Goal: Check status: Check status

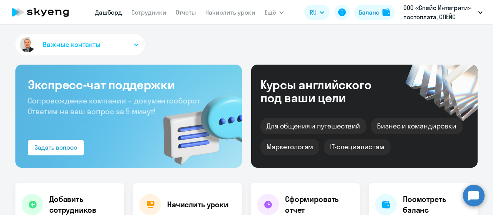
select select "30"
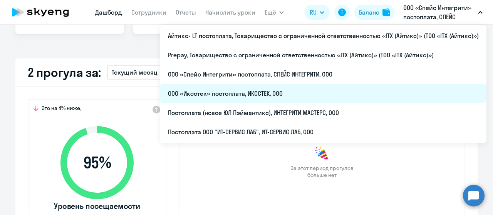
click at [310, 94] on li "ООО «Иксстек» постоплата, ИКССТЕК, ООО" at bounding box center [323, 93] width 326 height 19
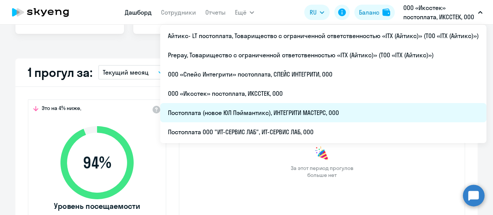
click at [344, 113] on li "Постоплата (новое ЮЛ Пэймантикс), ИНТЕГРИТИ МАСТЕРС, ООО" at bounding box center [323, 112] width 326 height 19
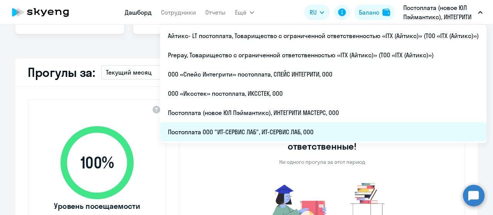
click at [360, 130] on li "Постоплата ООО "ИТ-СЕРВИС ЛАБ", ИТ-СЕРВИС ЛАБ, ООО" at bounding box center [323, 132] width 326 height 19
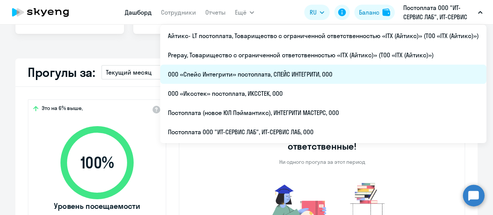
select select "30"
click at [384, 72] on li "ООО «Спейс Интегрити» постоплата, СПЕЙС ИНТЕГРИТИ, ООО" at bounding box center [323, 74] width 326 height 19
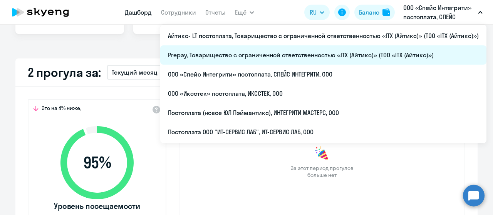
click at [392, 59] on li "Prepay, Товарищество с ограниченной ответственностью «ITX (Айтикс)» (ТОО «ITX (…" at bounding box center [323, 54] width 326 height 19
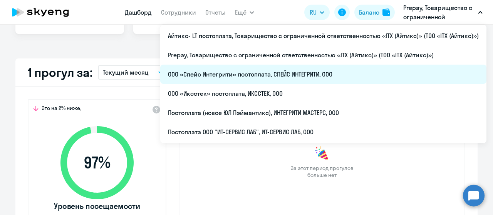
click at [381, 75] on li "ООО «Спейс Интегрити» постоплата, СПЕЙС ИНТЕГРИТИ, ООО" at bounding box center [323, 74] width 326 height 19
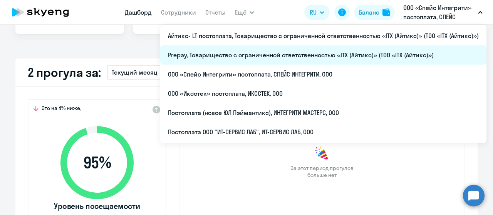
click at [379, 54] on li "Prepay, Товарищество с ограниченной ответственностью «ITX (Айтикс)» (ТОО «ITX (…" at bounding box center [323, 54] width 326 height 19
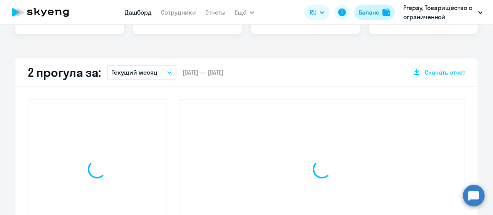
click at [371, 14] on div "Баланс" at bounding box center [369, 12] width 20 height 9
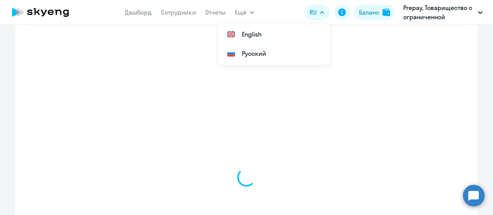
scroll to position [332, 0]
select select "english_adult_not_native_speaker"
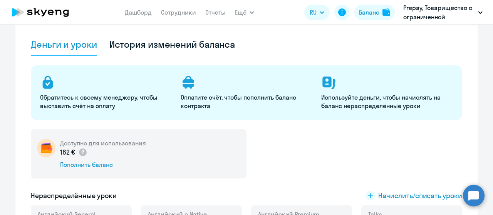
scroll to position [0, 0]
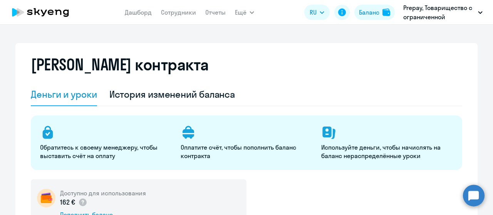
click at [72, 14] on icon at bounding box center [41, 12] width 68 height 19
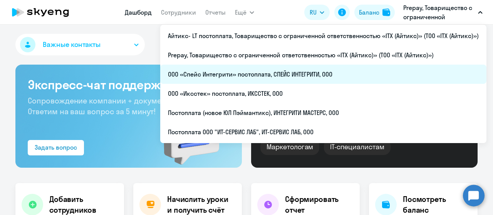
click at [312, 77] on li "ООО «Спейс Интегрити» постоплата, СПЕЙС ИНТЕГРИТИ, ООО" at bounding box center [323, 74] width 326 height 19
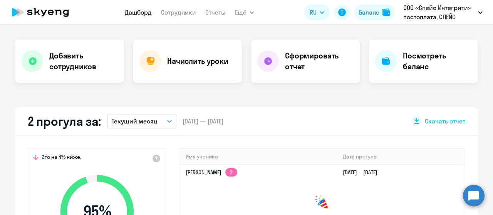
scroll to position [154, 0]
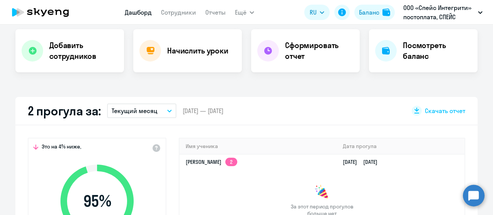
select select "30"
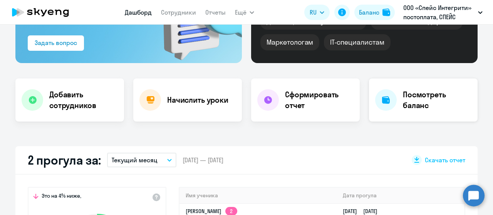
scroll to position [193, 0]
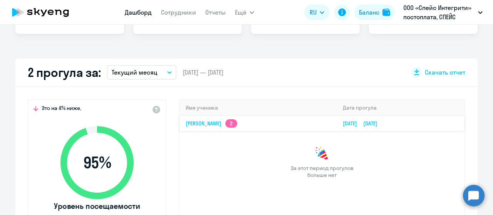
click at [209, 126] on link "[PERSON_NAME] 2" at bounding box center [212, 123] width 52 height 7
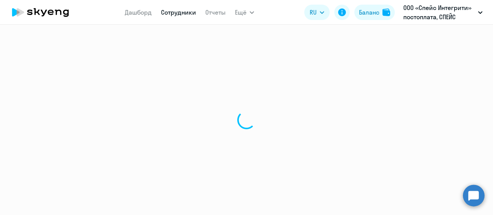
select select "english"
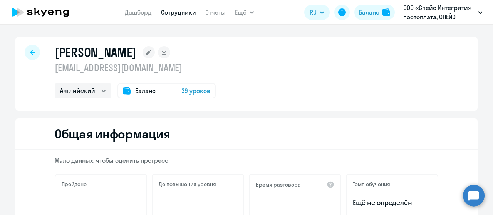
click at [30, 52] on icon at bounding box center [32, 52] width 5 height 5
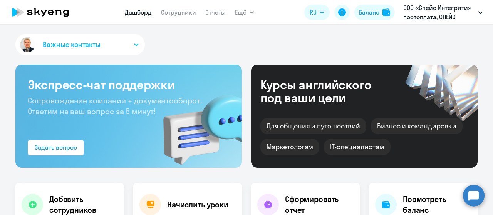
select select "30"
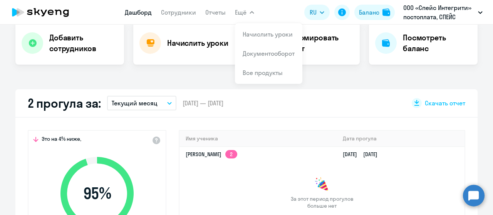
scroll to position [116, 0]
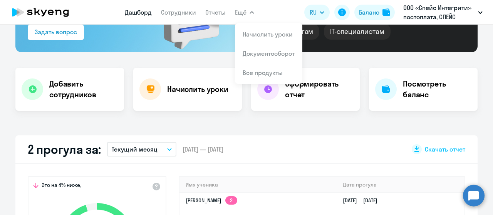
click at [63, 14] on icon at bounding box center [41, 12] width 68 height 19
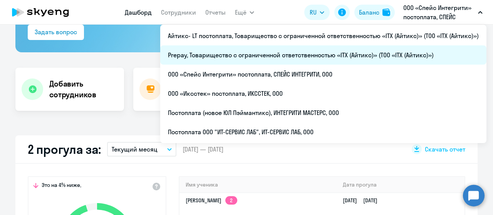
click at [368, 56] on li "Prepay, Товарищество с ограниченной ответственностью «ITX (Айтикс)» (ТОО «ITX (…" at bounding box center [323, 54] width 326 height 19
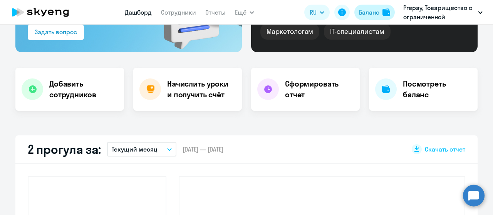
click at [369, 10] on div "Баланс" at bounding box center [369, 12] width 20 height 9
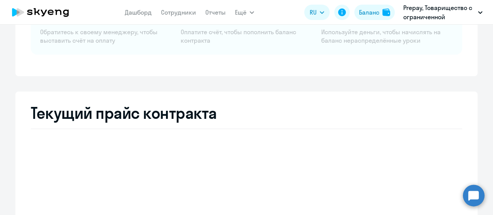
select select "english_adult_not_native_speaker"
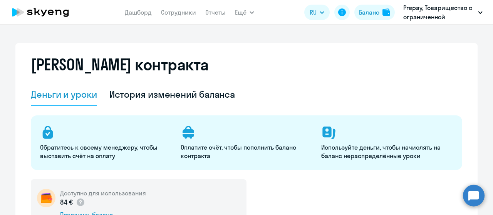
click at [49, 10] on icon at bounding box center [41, 12] width 68 height 19
